Goal: Task Accomplishment & Management: Manage account settings

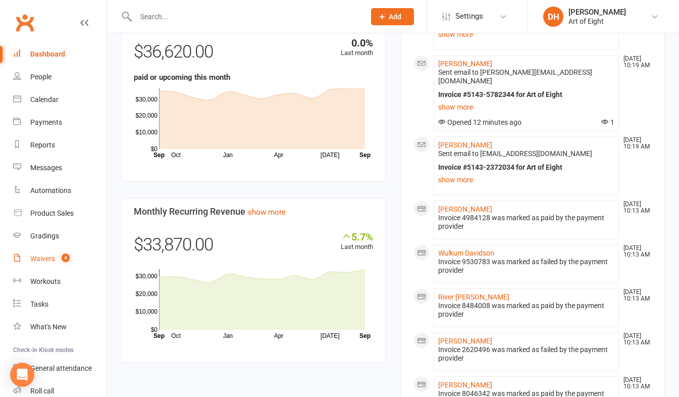
click at [26, 252] on link "Waivers 4" at bounding box center [59, 258] width 93 height 23
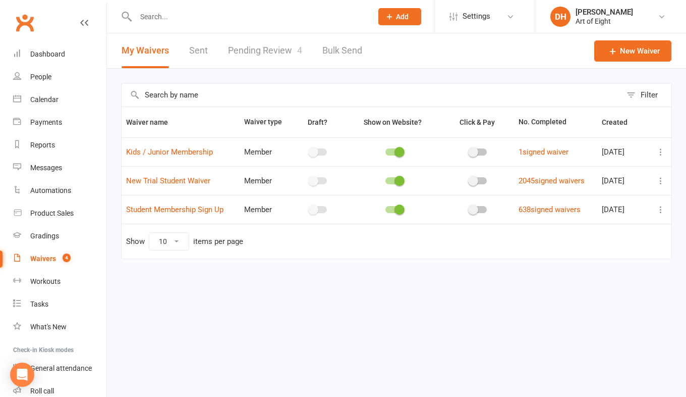
click at [267, 49] on link "Pending Review 4" at bounding box center [265, 50] width 74 height 35
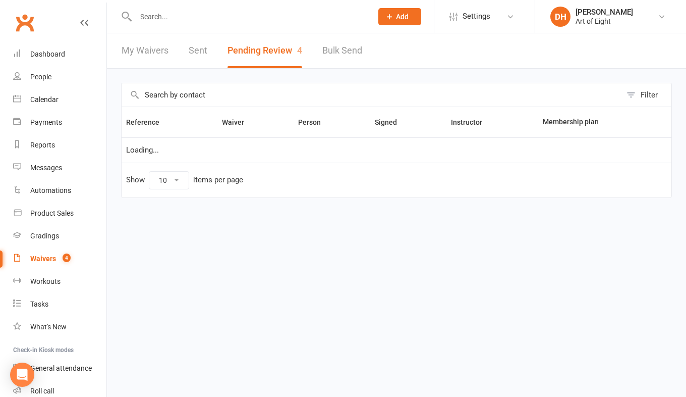
select select "50"
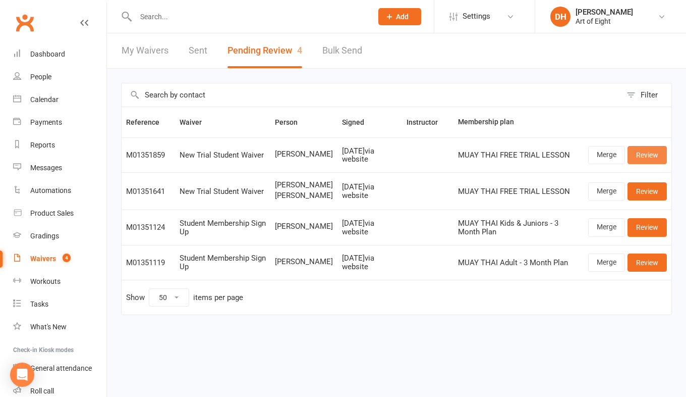
click at [661, 150] on link "Review" at bounding box center [647, 155] width 39 height 18
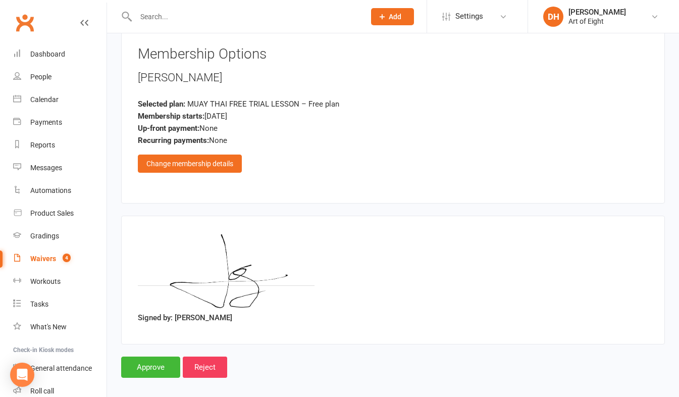
scroll to position [1675, 0]
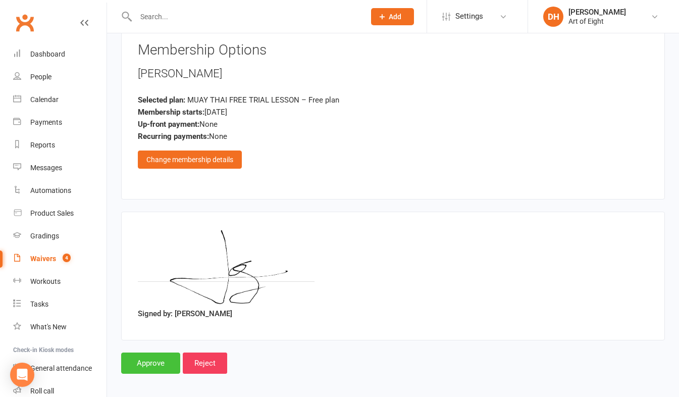
click at [154, 352] on input "Approve" at bounding box center [150, 362] width 59 height 21
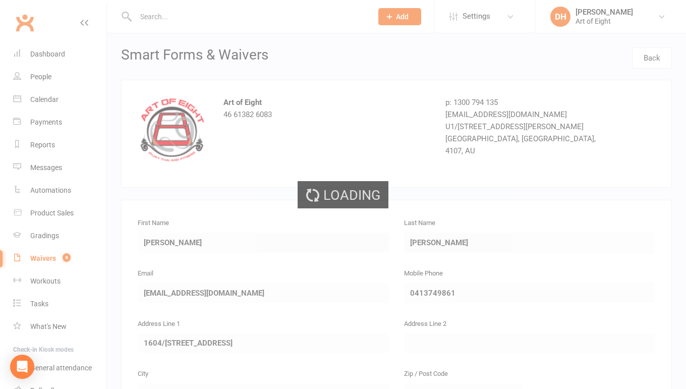
select select "50"
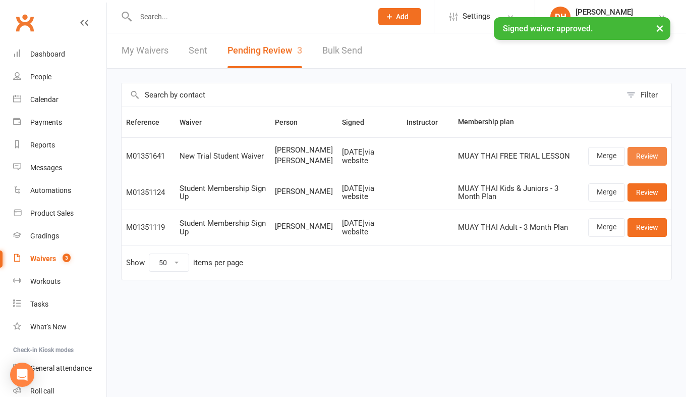
click at [644, 162] on link "Review" at bounding box center [647, 156] width 39 height 18
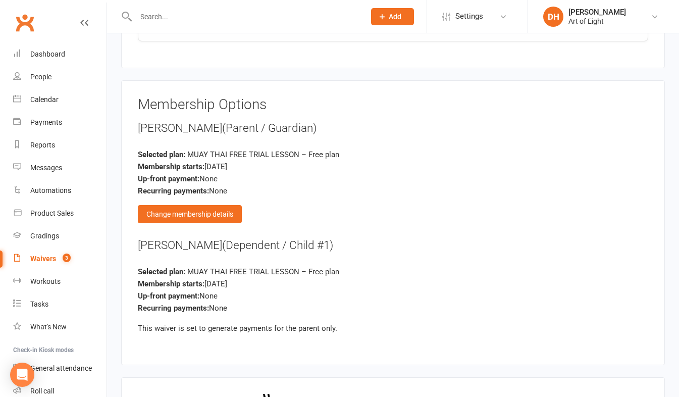
scroll to position [2168, 0]
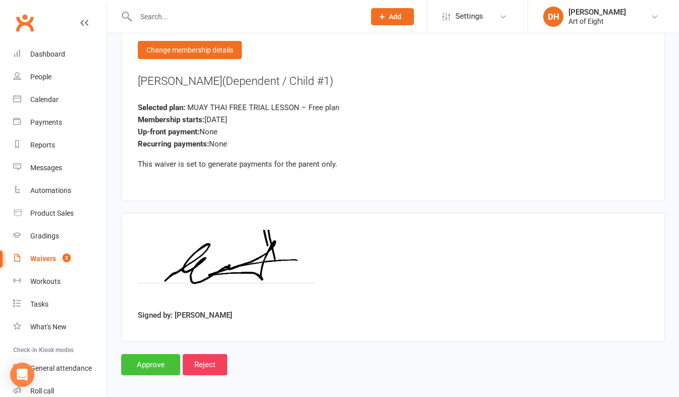
click at [160, 354] on input "Approve" at bounding box center [150, 364] width 59 height 21
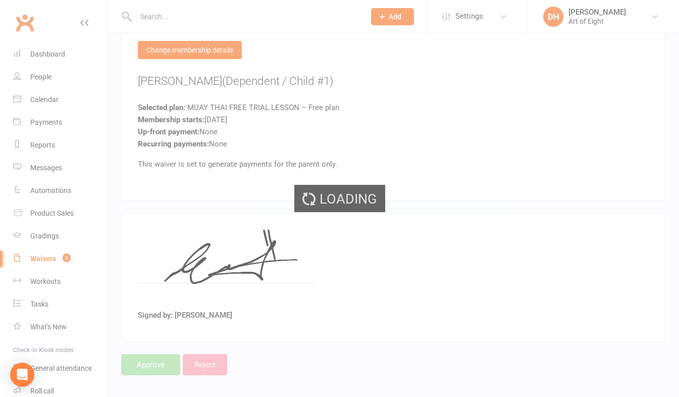
select select "50"
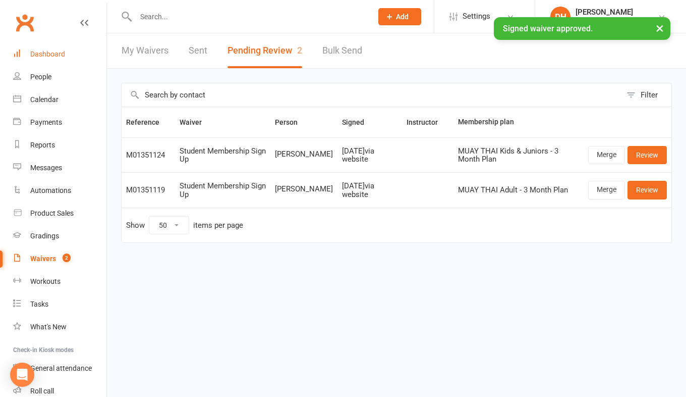
click at [45, 53] on div "Dashboard" at bounding box center [47, 54] width 35 height 8
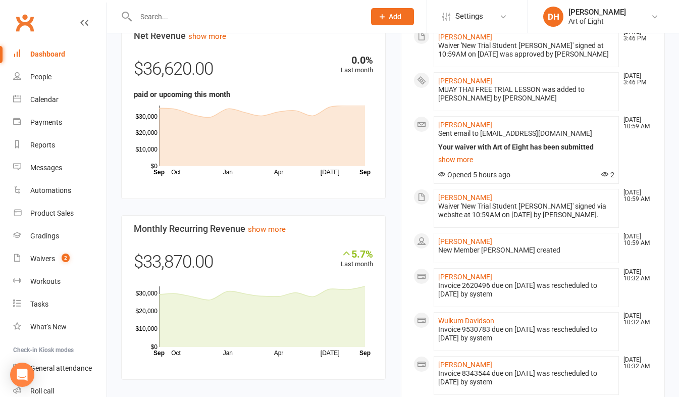
scroll to position [656, 0]
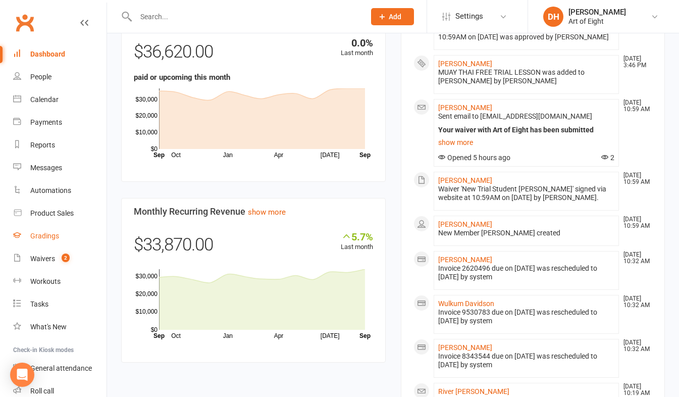
click at [44, 235] on div "Gradings" at bounding box center [44, 236] width 29 height 8
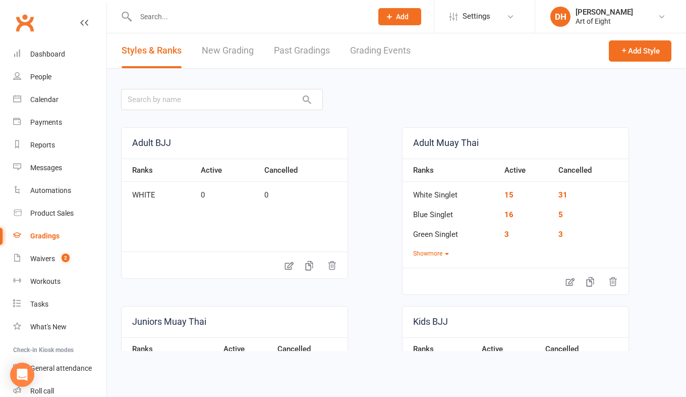
click at [368, 46] on link "Grading Events" at bounding box center [380, 50] width 61 height 35
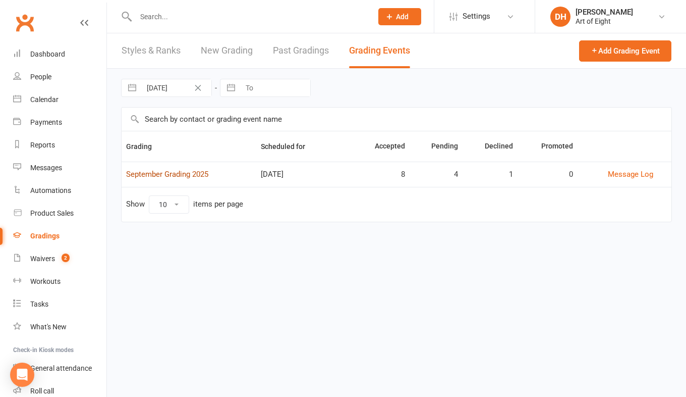
click at [173, 174] on link "September Grading 2025" at bounding box center [167, 174] width 82 height 9
